Goal: Navigation & Orientation: Find specific page/section

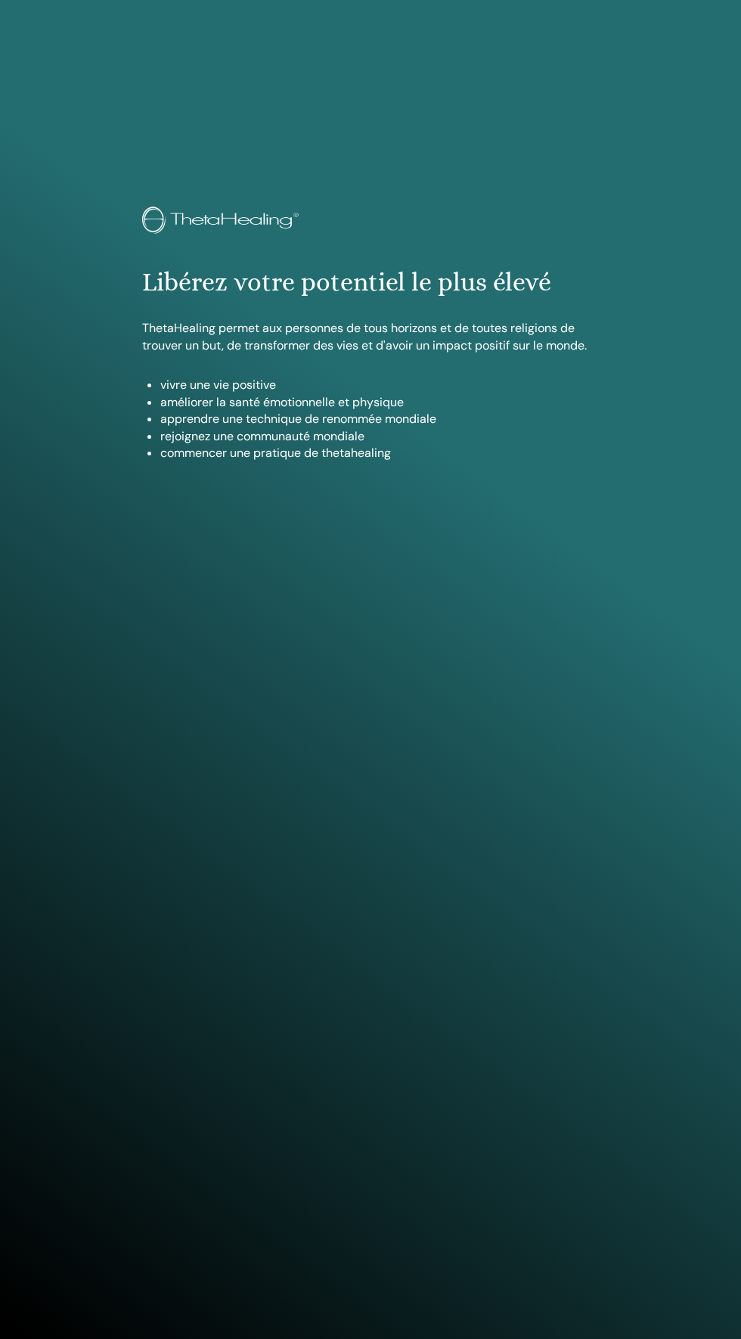
scroll to position [1339, 0]
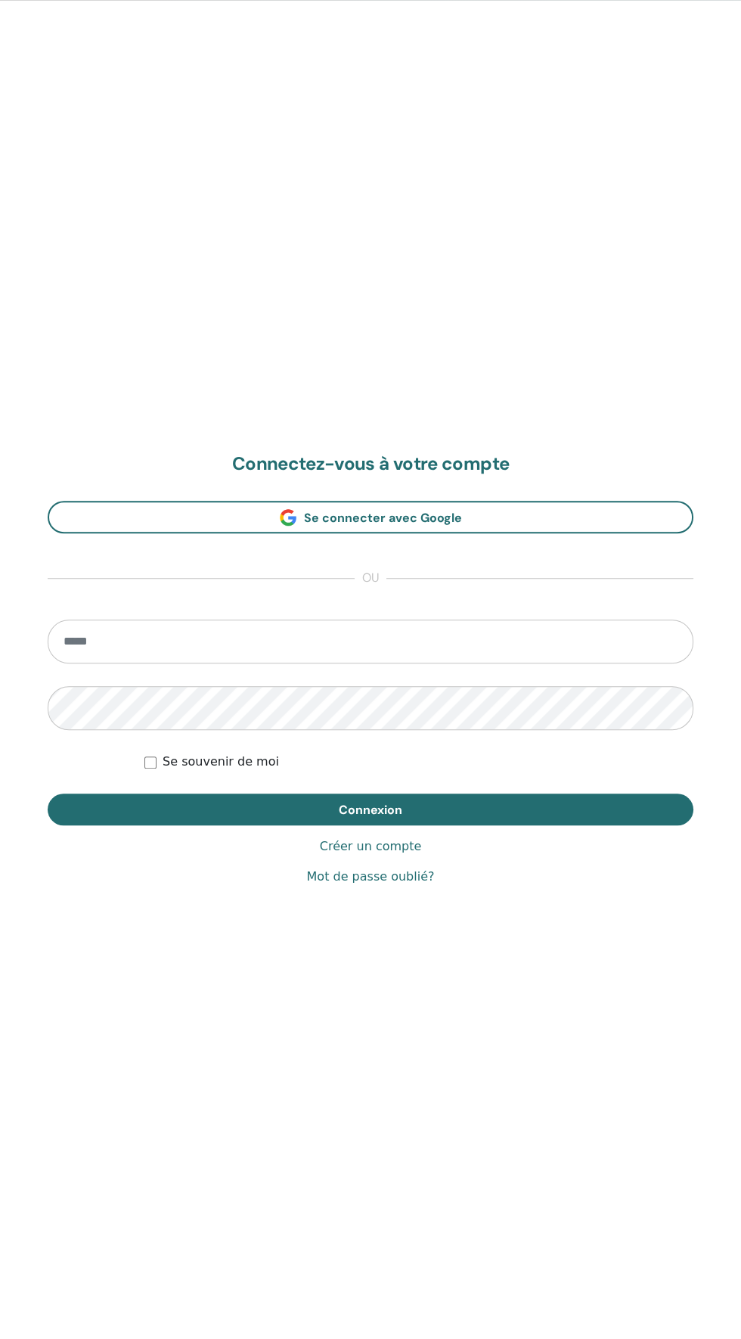
click at [291, 635] on input "email" at bounding box center [371, 642] width 646 height 44
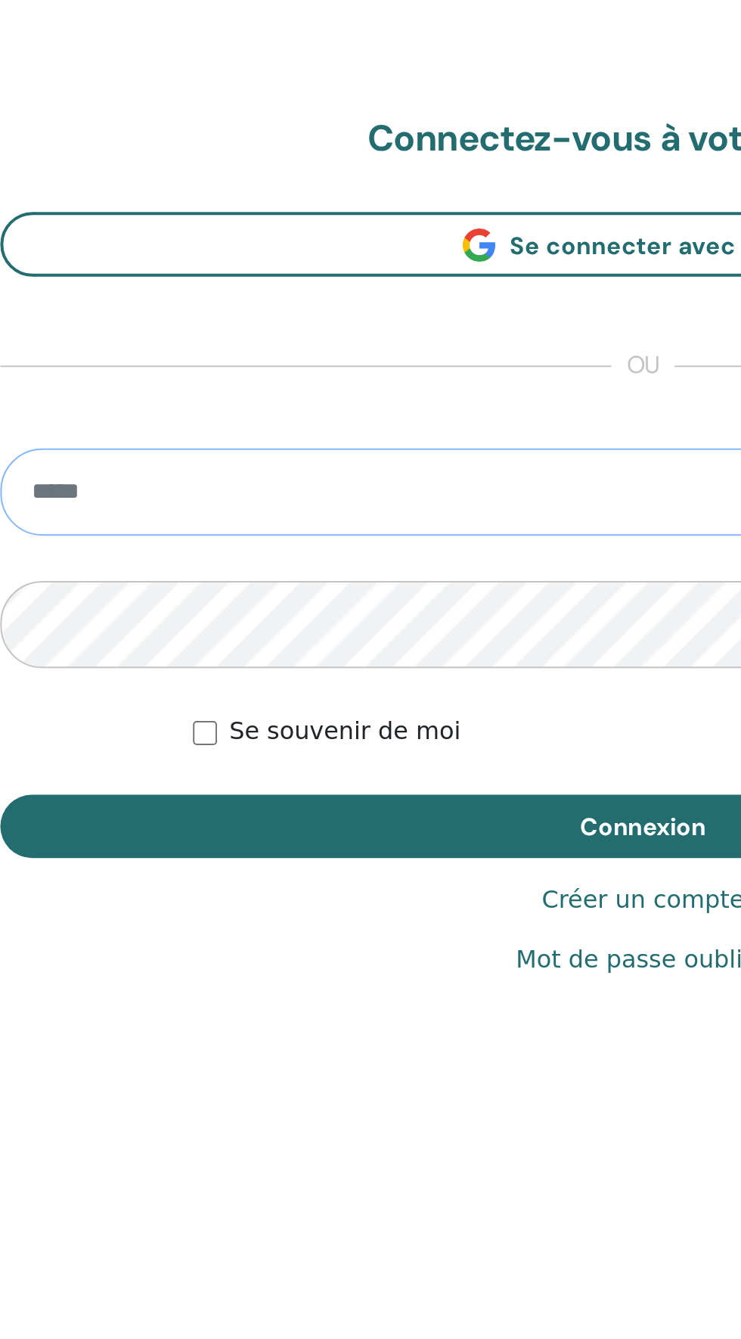
click at [234, 635] on input "email" at bounding box center [371, 642] width 646 height 44
type input "**********"
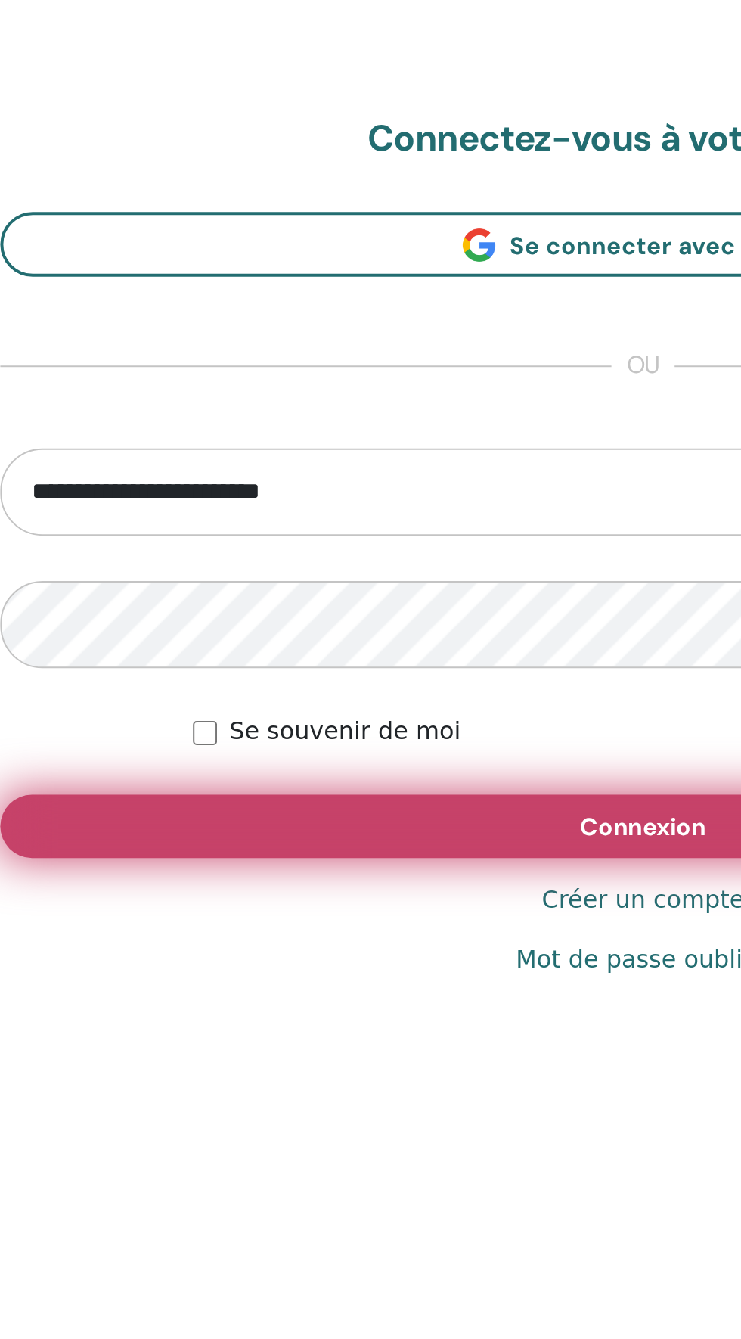
click at [307, 805] on button "Connexion" at bounding box center [371, 810] width 646 height 32
click at [304, 808] on button "Connexion" at bounding box center [371, 810] width 646 height 32
click at [280, 797] on button "Connexion" at bounding box center [371, 810] width 646 height 32
click at [329, 803] on button "Connexion" at bounding box center [371, 810] width 646 height 32
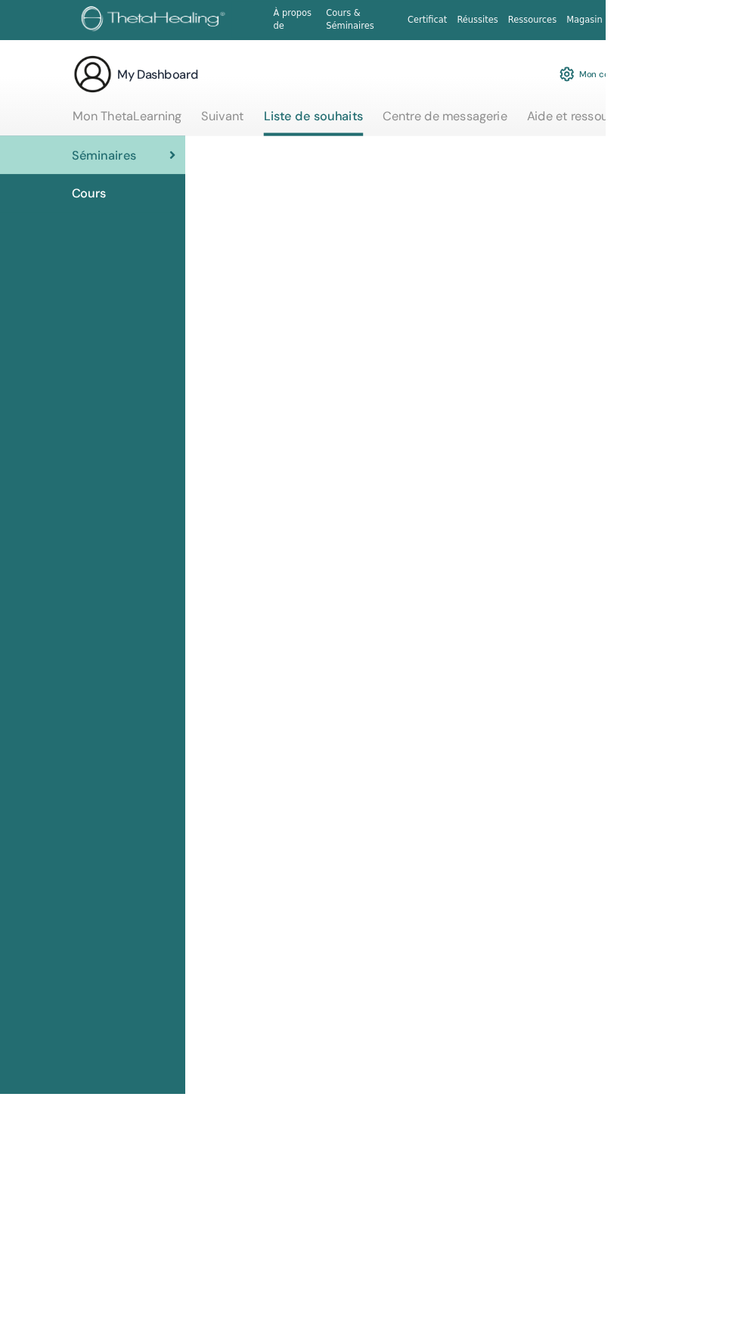
click at [741, 1003] on div at bounding box center [567, 816] width 681 height 1301
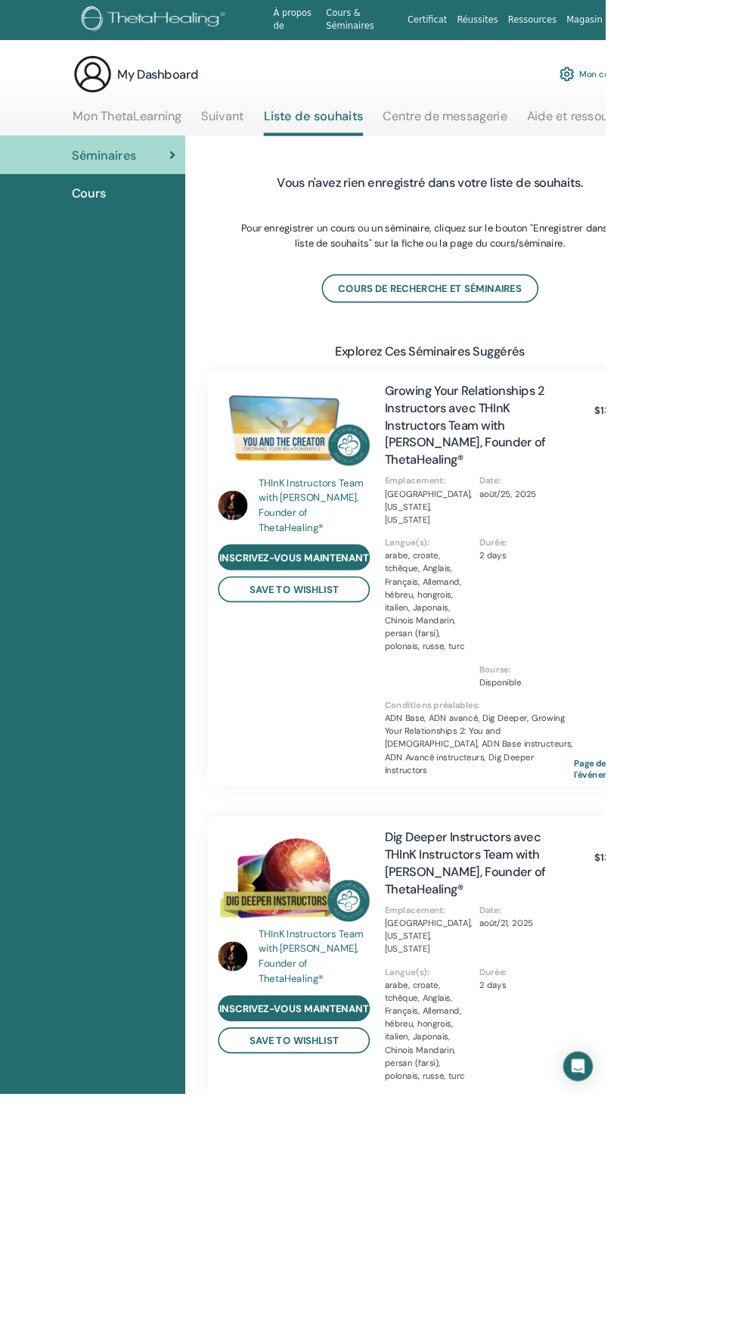
click at [159, 138] on link "Mon ThetaLearning" at bounding box center [155, 148] width 133 height 30
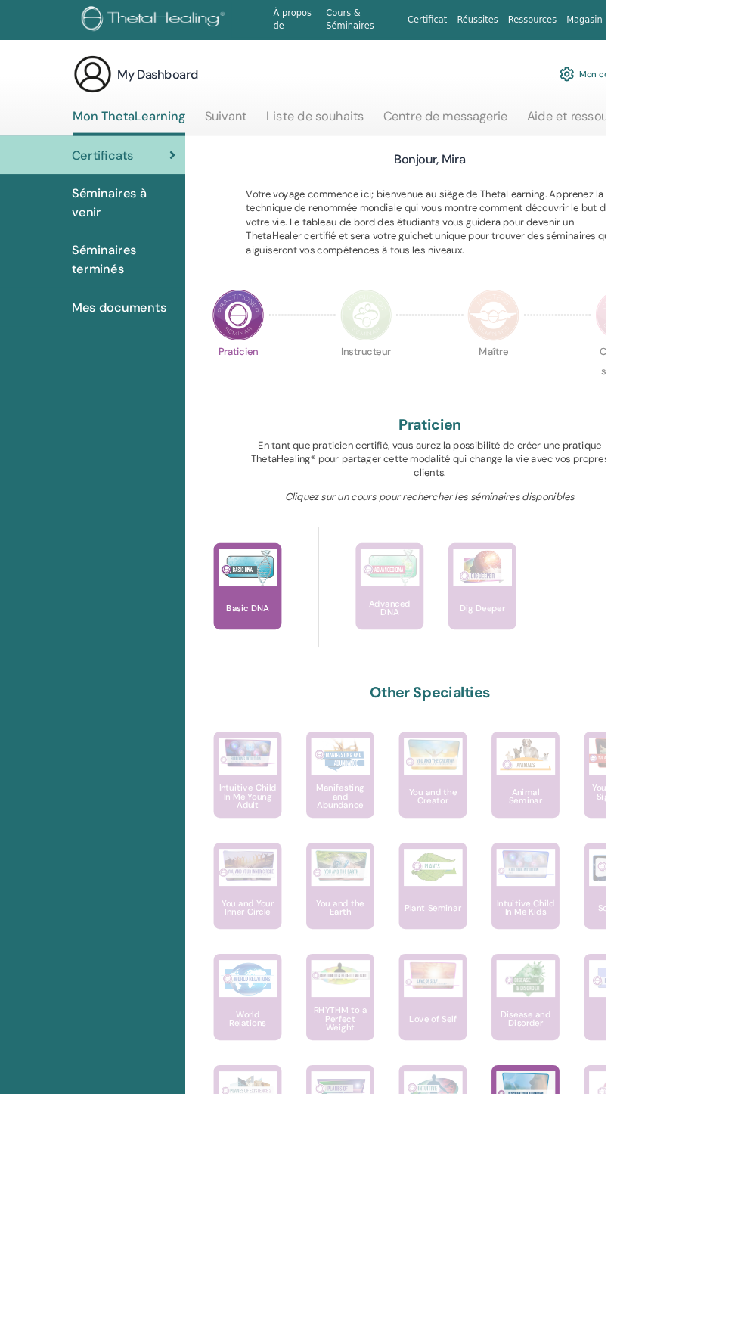
click at [274, 144] on link "Suivant" at bounding box center [276, 148] width 52 height 30
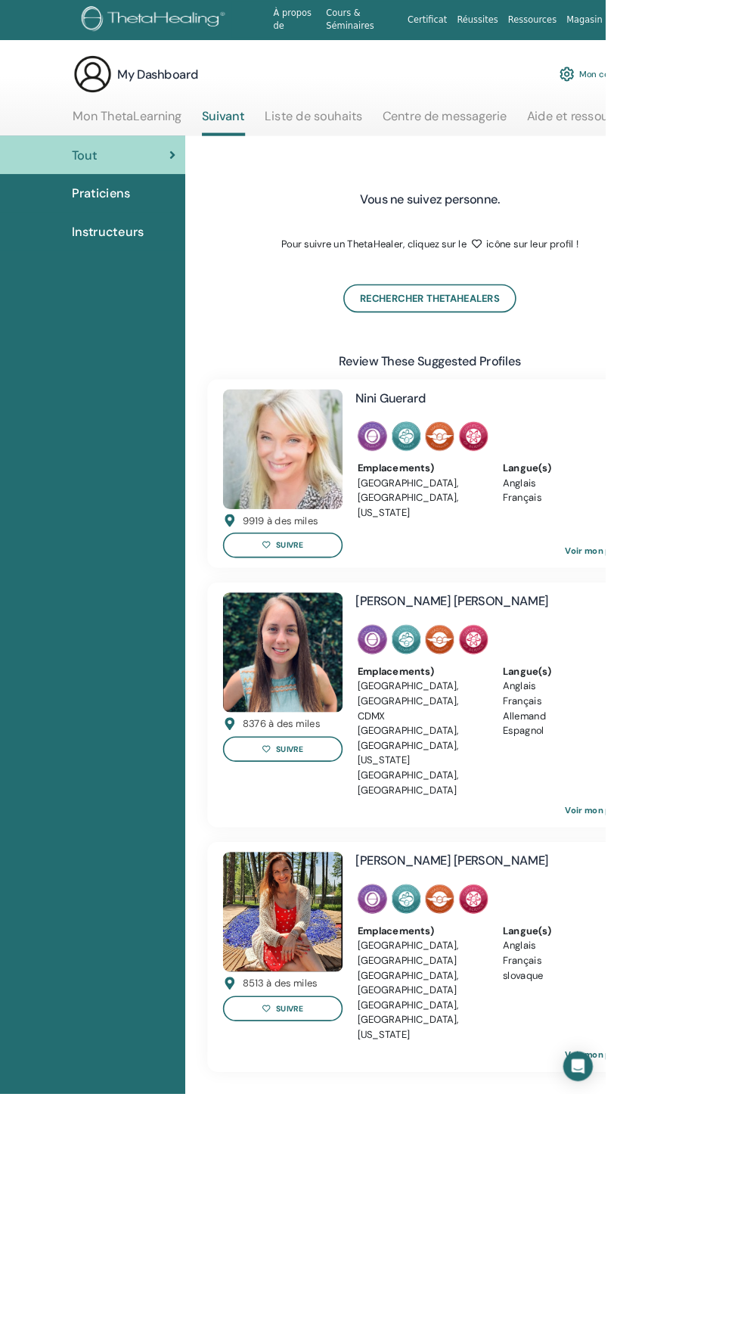
click at [394, 141] on link "Liste de souhaits" at bounding box center [385, 148] width 120 height 30
